Goal: Information Seeking & Learning: Learn about a topic

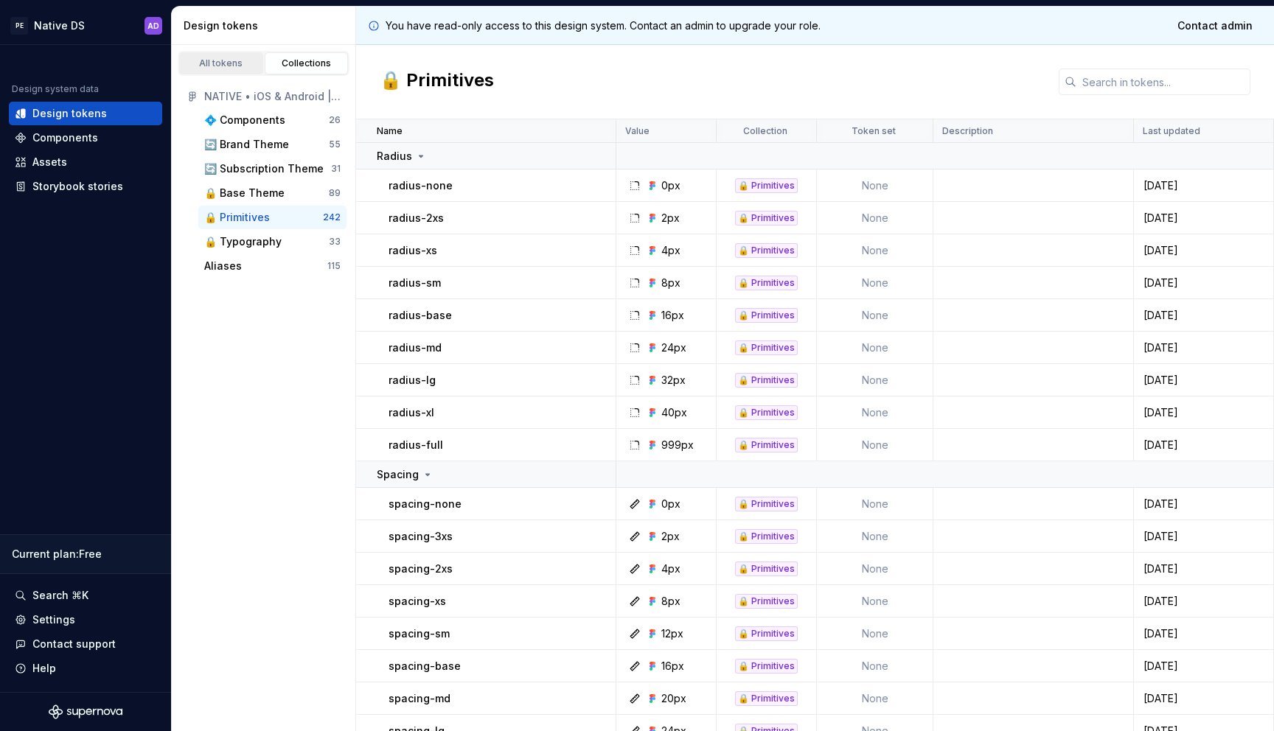
click at [239, 66] on div "All tokens" at bounding box center [221, 63] width 74 height 12
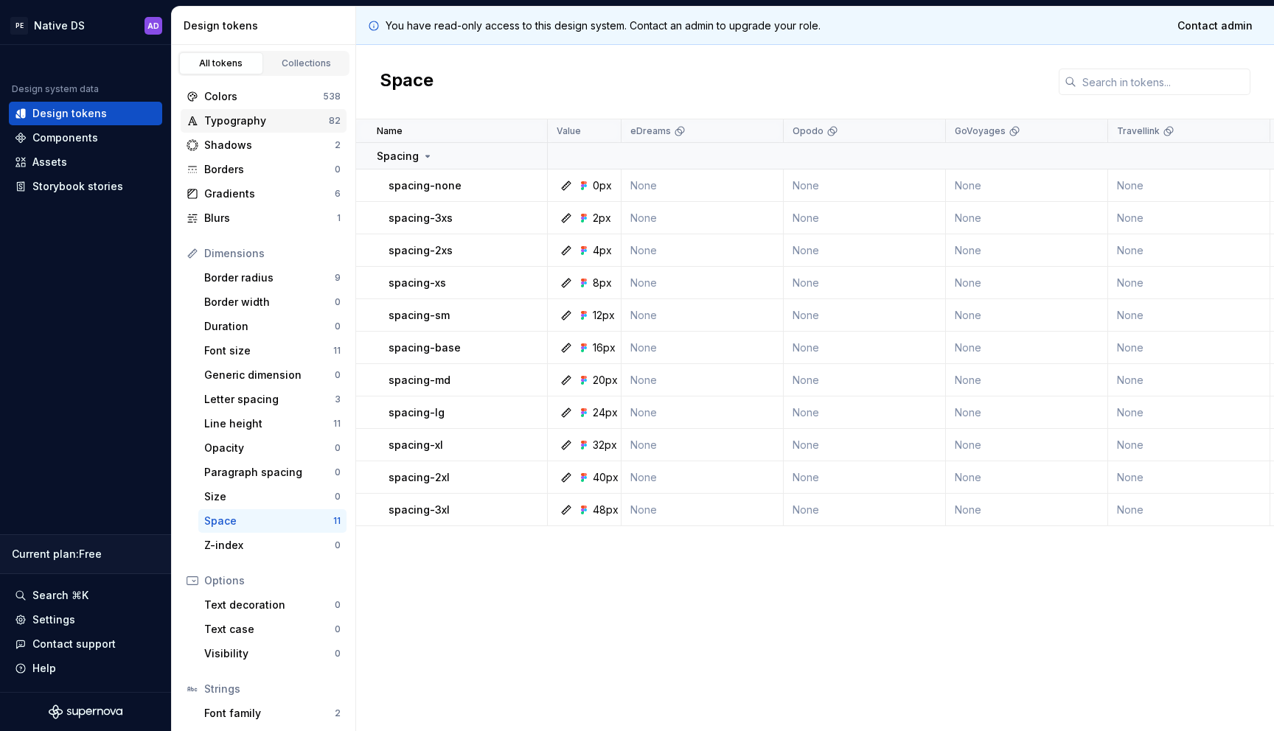
click at [241, 130] on div "Typography 82" at bounding box center [264, 121] width 166 height 24
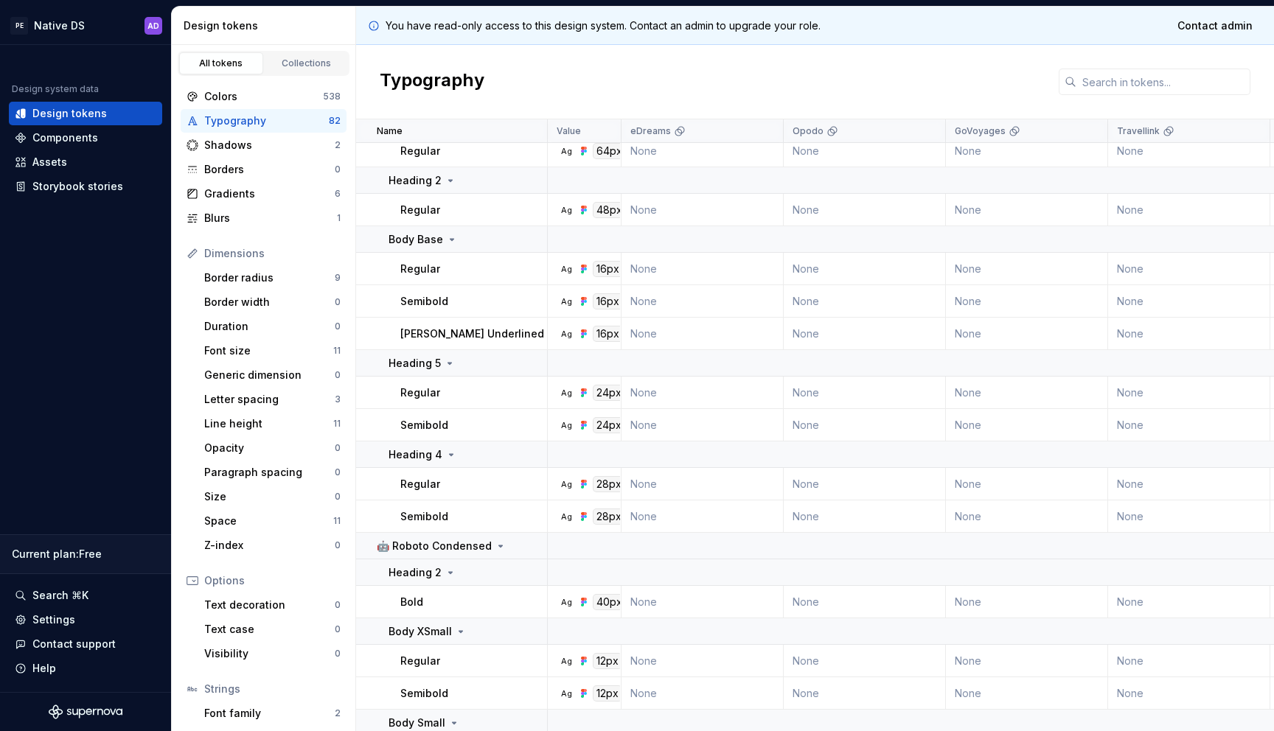
scroll to position [643, 0]
click at [223, 346] on div "Font size" at bounding box center [268, 350] width 129 height 15
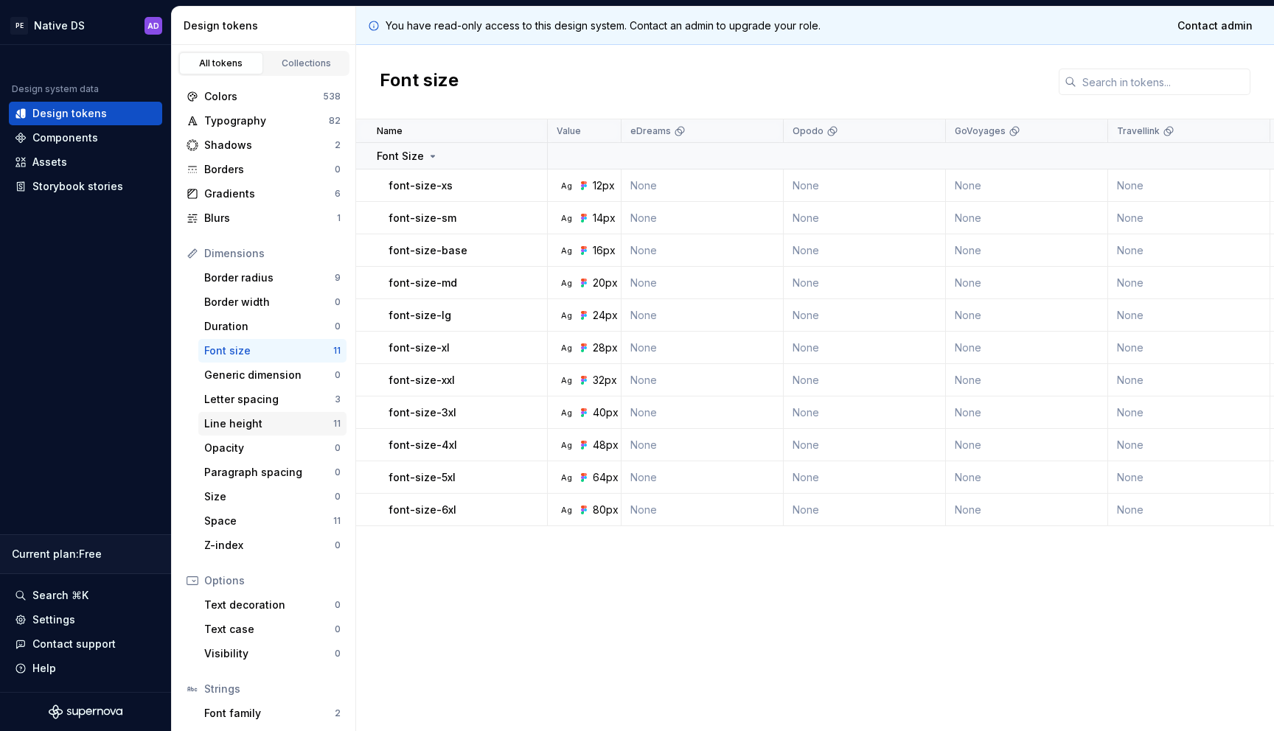
click at [236, 418] on div "Line height" at bounding box center [268, 423] width 129 height 15
click at [246, 353] on div "Font size" at bounding box center [268, 350] width 129 height 15
click at [255, 420] on div "Line height" at bounding box center [268, 423] width 129 height 15
